Goal: Browse casually

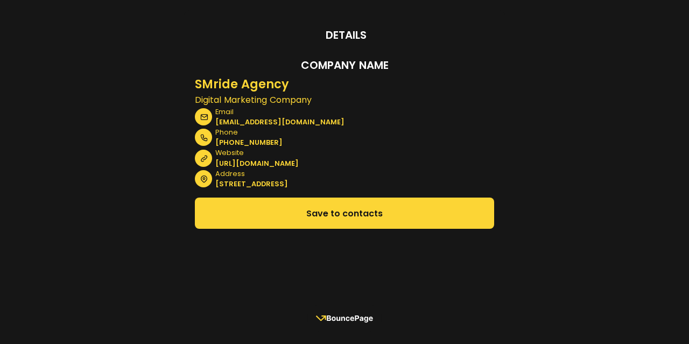
click at [347, 321] on rect at bounding box center [345, 318] width 74 height 27
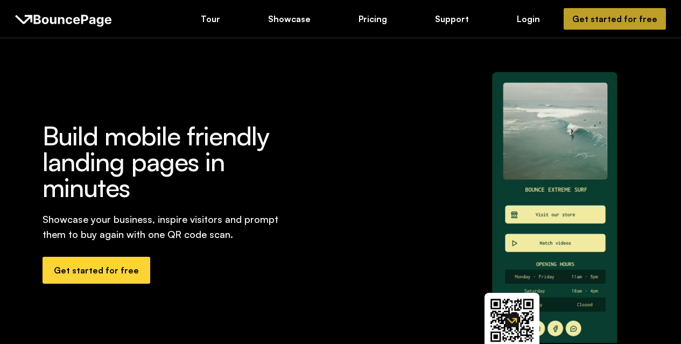
click at [603, 13] on div "Get started for free" at bounding box center [614, 19] width 85 height 12
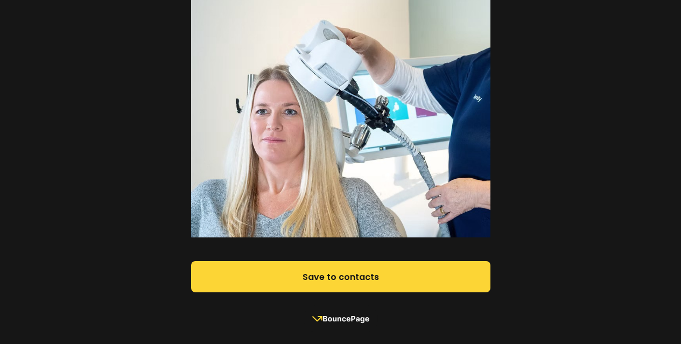
scroll to position [156, 0]
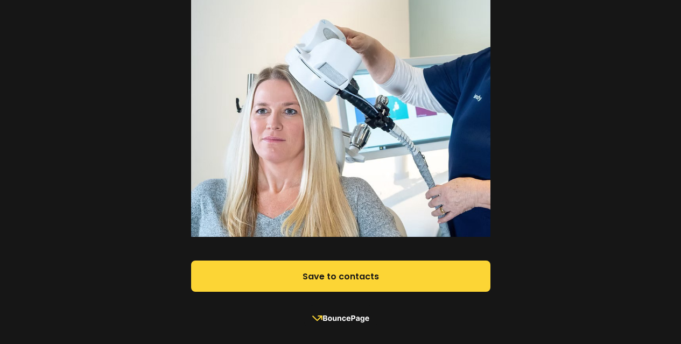
click at [349, 167] on img at bounding box center [340, 77] width 299 height 320
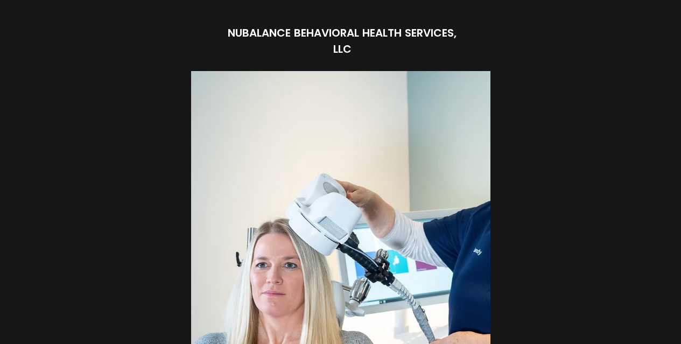
scroll to position [0, 0]
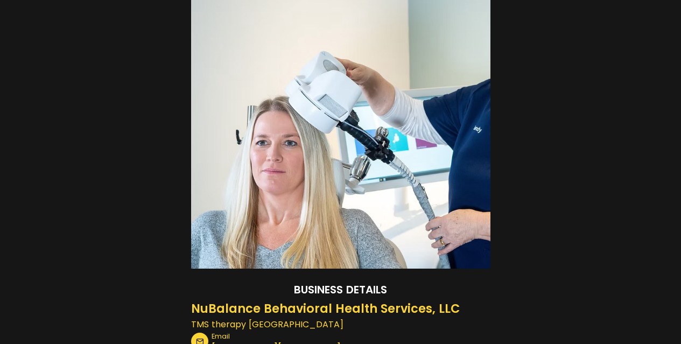
scroll to position [104, 0]
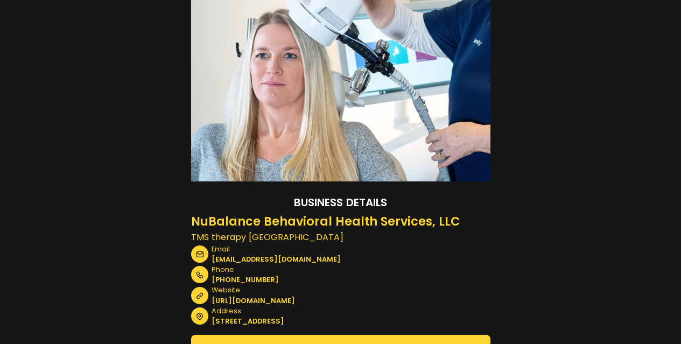
scroll to position [286, 0]
